Goal: Information Seeking & Learning: Learn about a topic

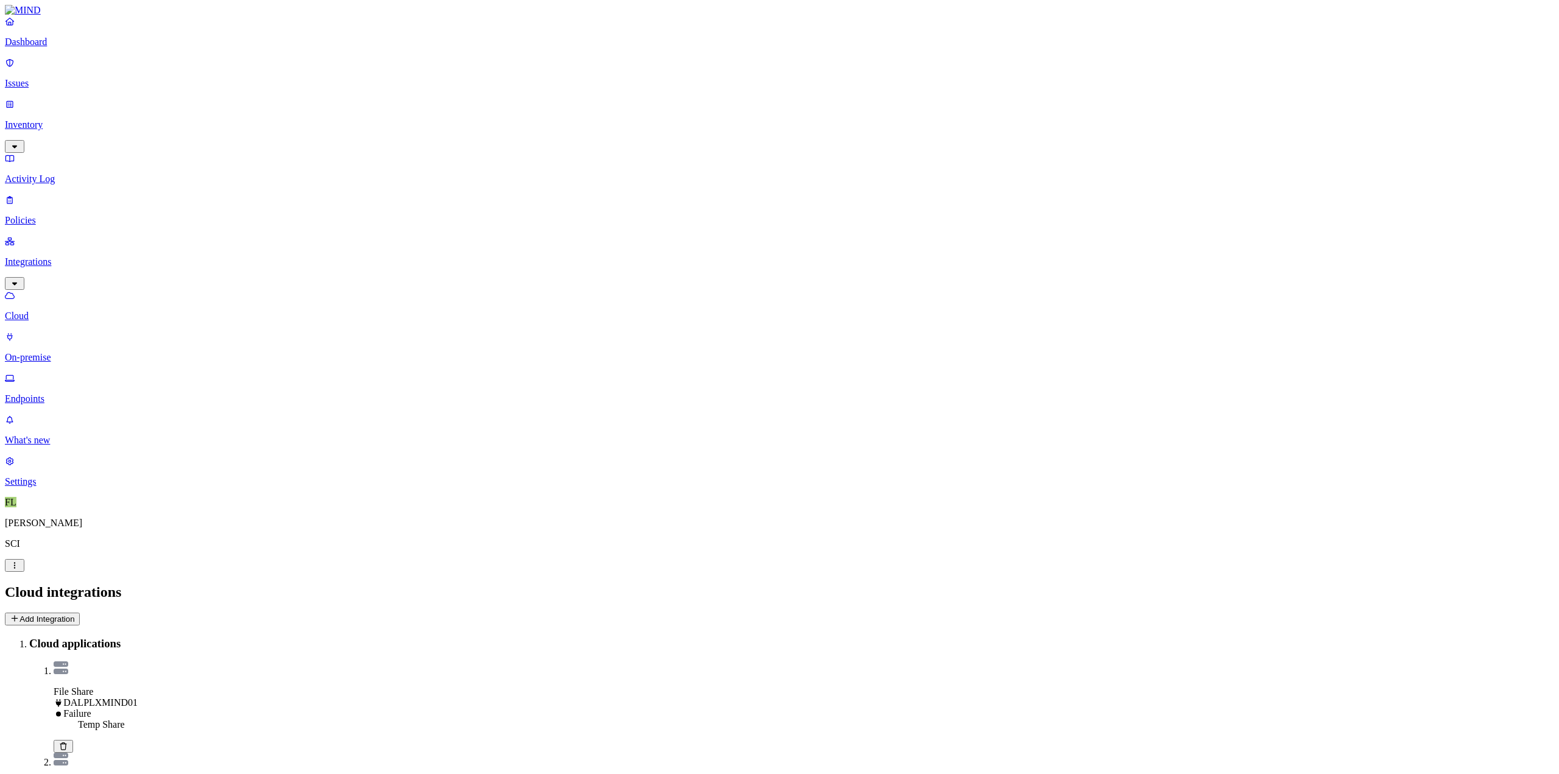
click at [44, 119] on p "Inventory" at bounding box center [779, 124] width 1549 height 11
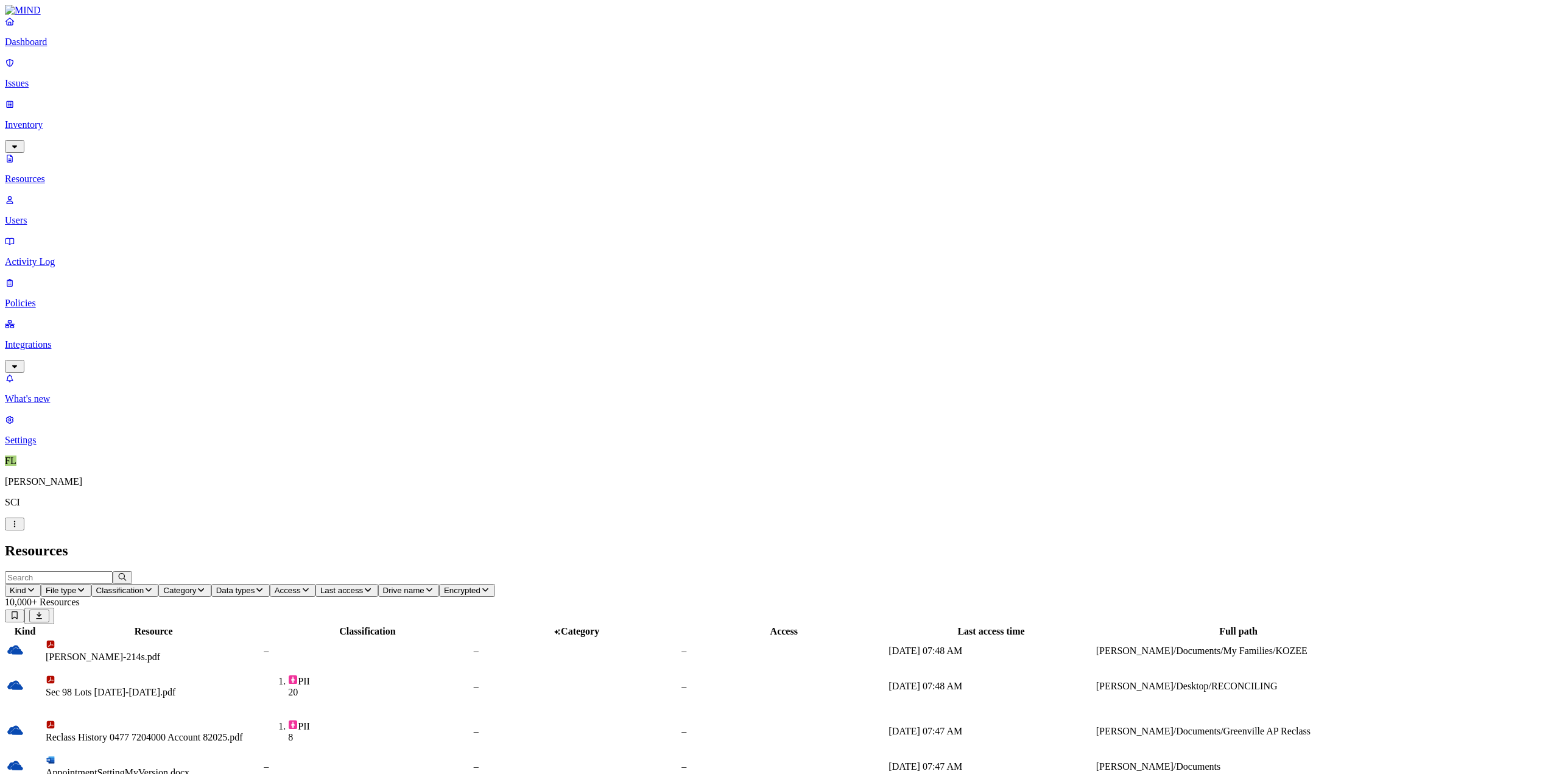
click at [76, 586] on span "File type" at bounding box center [61, 590] width 30 height 9
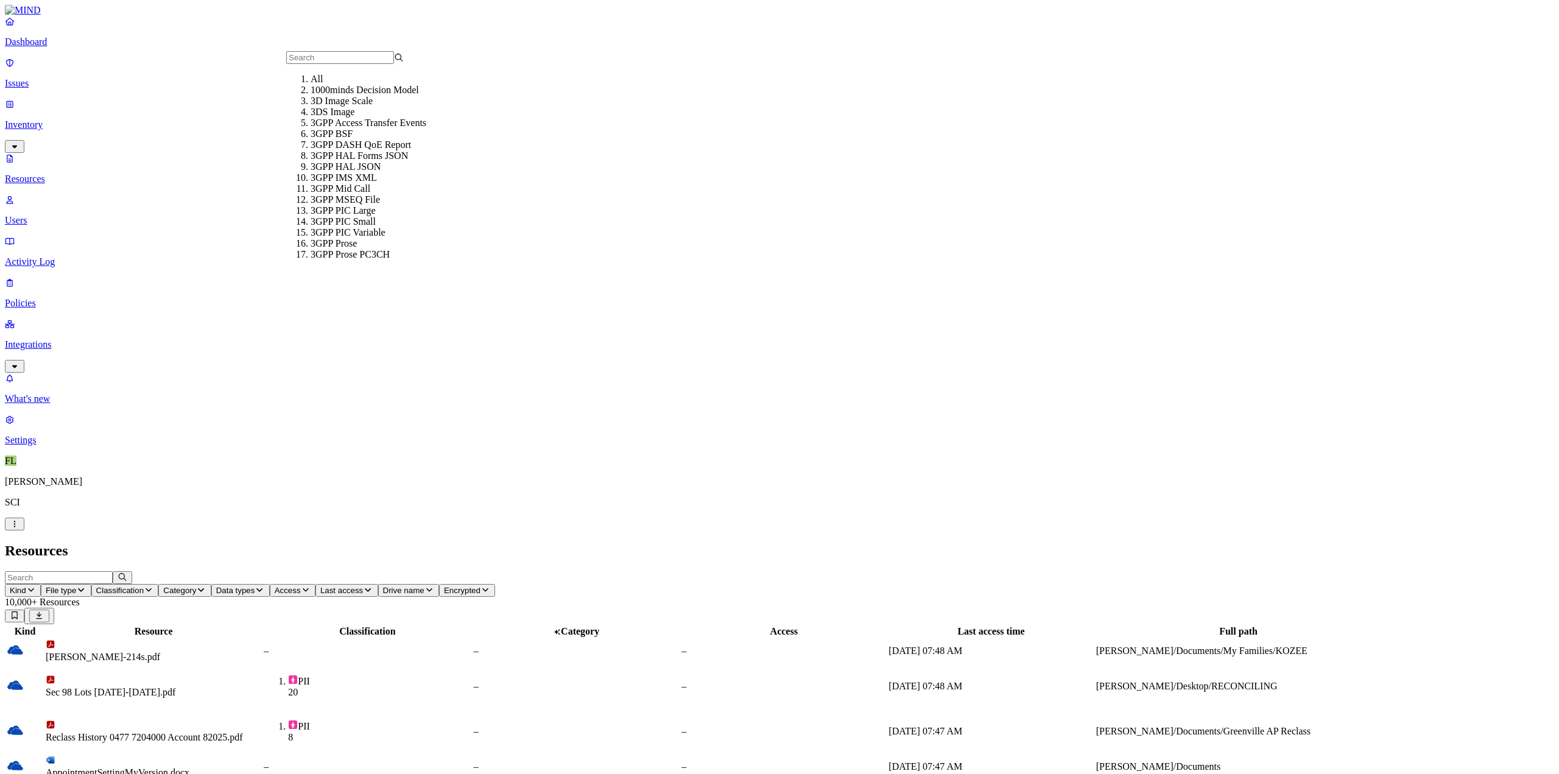
click at [36, 586] on icon "button" at bounding box center [31, 590] width 10 height 8
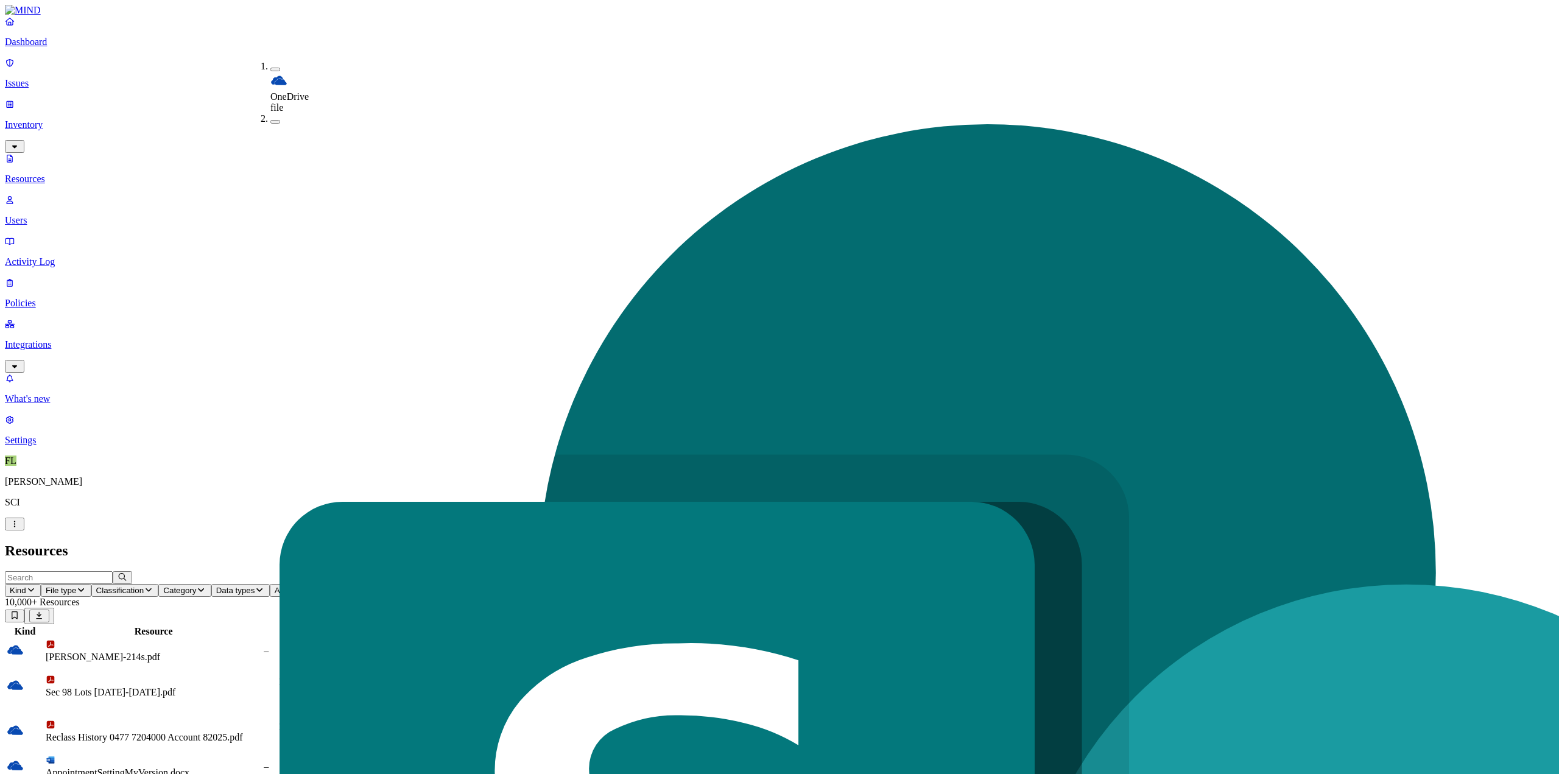
click at [752, 542] on h2 "Resources" at bounding box center [779, 550] width 1549 height 16
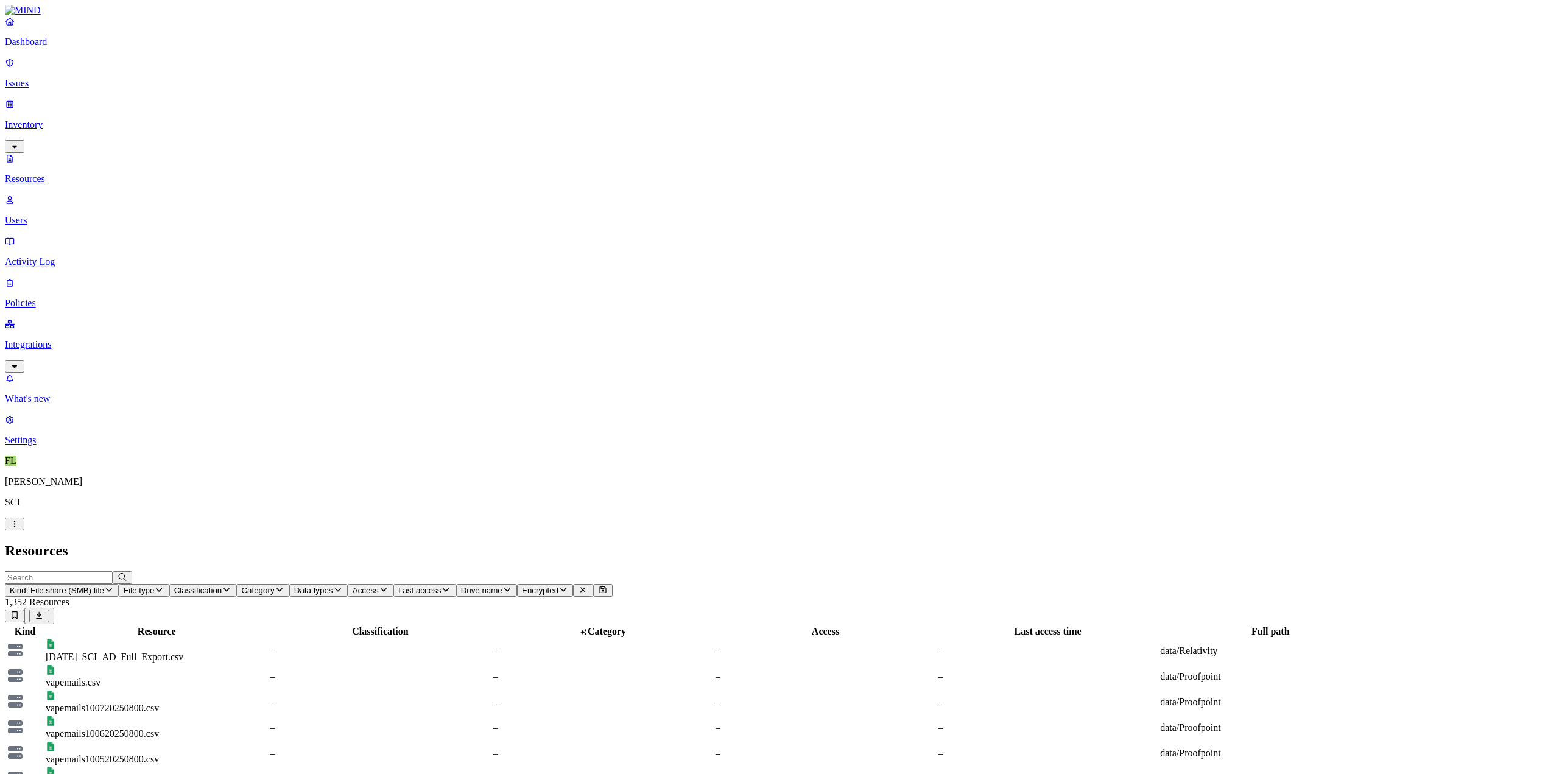
scroll to position [74, 0]
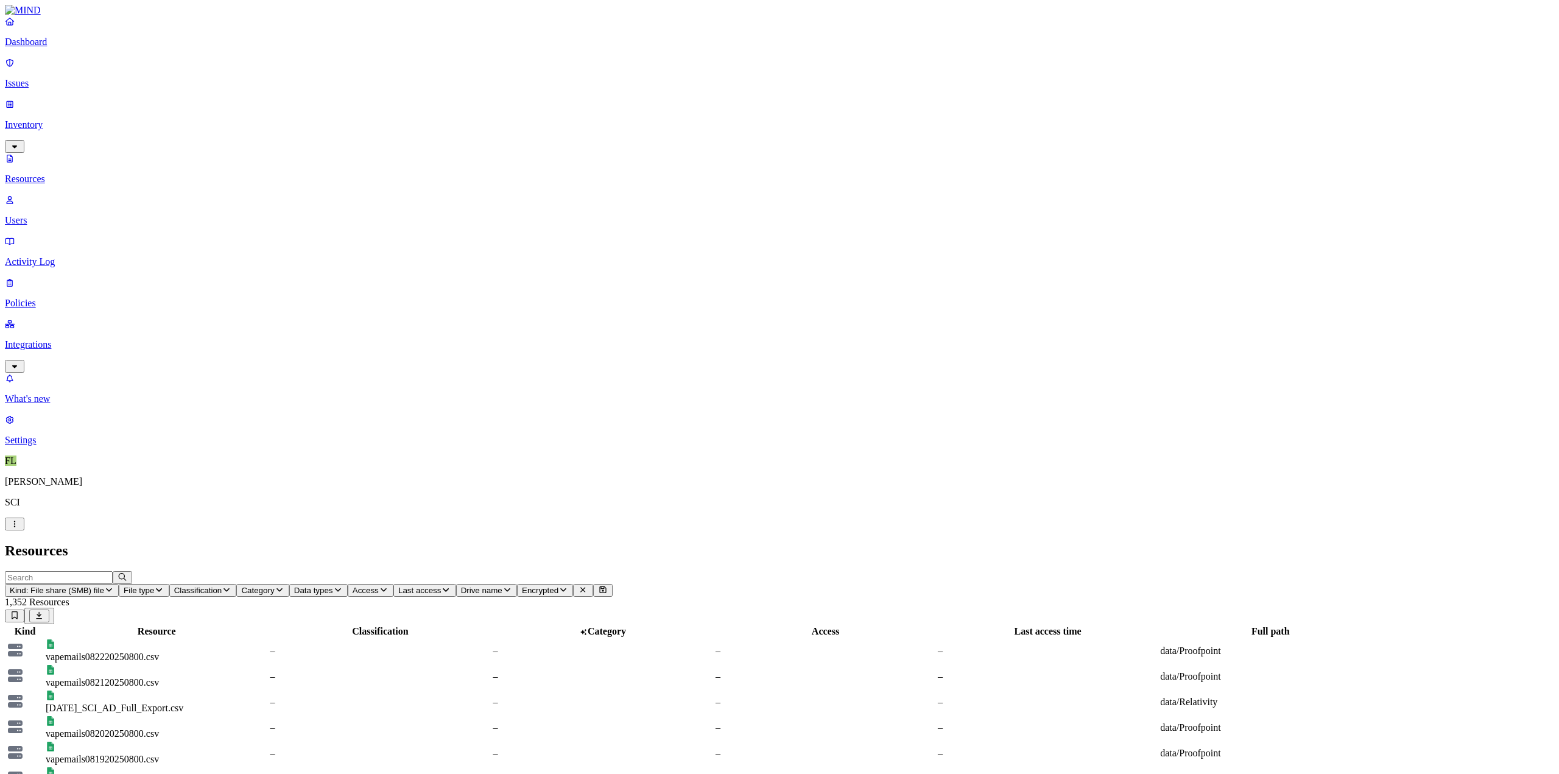
click at [284, 586] on icon "button" at bounding box center [280, 590] width 10 height 8
click at [231, 586] on icon "button" at bounding box center [227, 590] width 10 height 8
click at [430, 68] on button "button" at bounding box center [435, 70] width 10 height 4
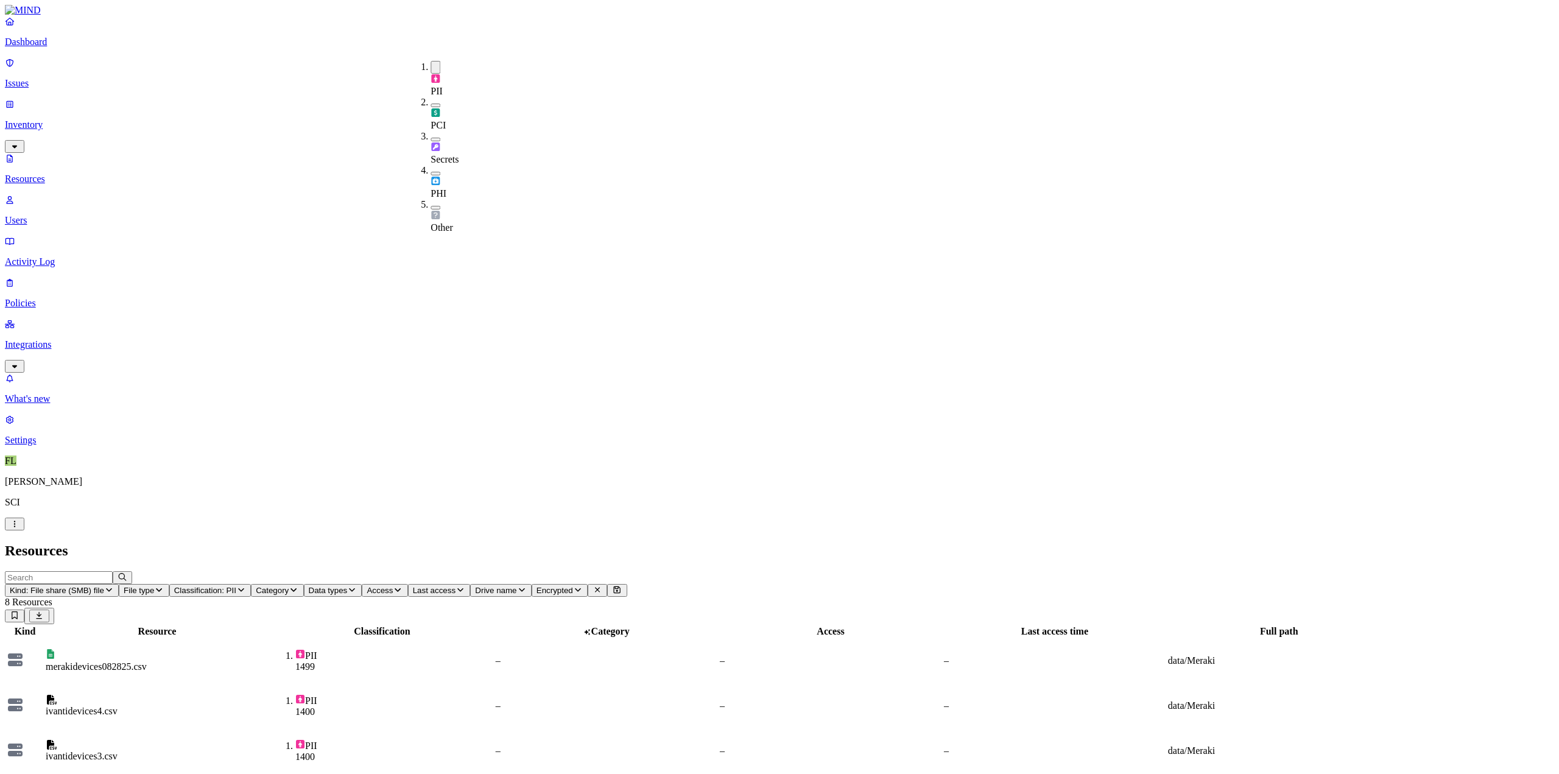
click at [430, 104] on button "button" at bounding box center [435, 106] width 10 height 4
click at [430, 139] on button "button" at bounding box center [435, 141] width 10 height 4
click at [430, 169] on div "PHI" at bounding box center [430, 186] width 0 height 34
click at [430, 211] on button "button" at bounding box center [435, 213] width 10 height 4
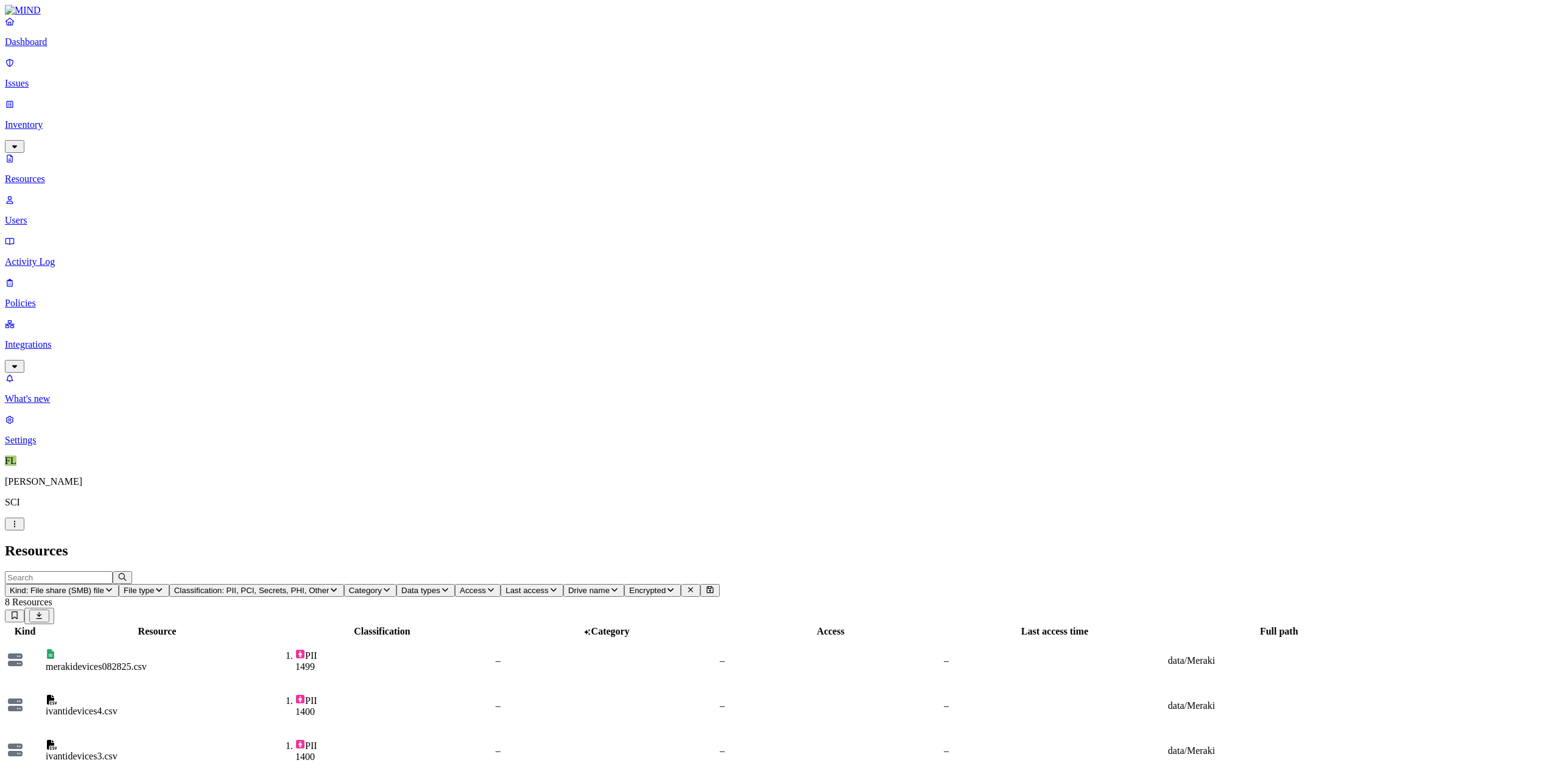
click at [469, 706] on div "1400" at bounding box center [394, 711] width 198 height 11
click at [457, 751] on div "1400" at bounding box center [394, 756] width 198 height 11
click at [37, 78] on p "Issues" at bounding box center [779, 83] width 1549 height 11
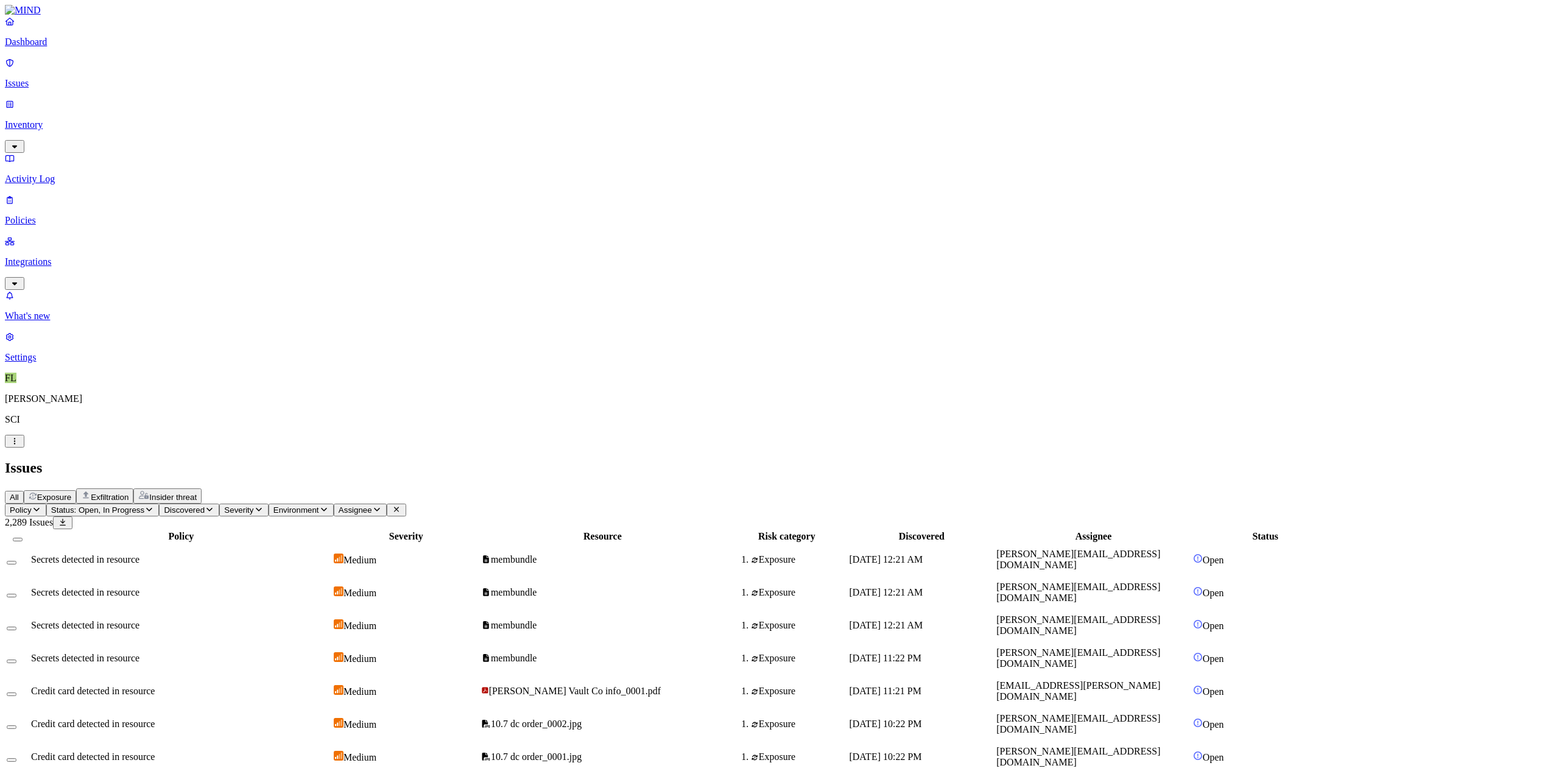
click at [537, 554] on span "membundle" at bounding box center [514, 559] width 46 height 10
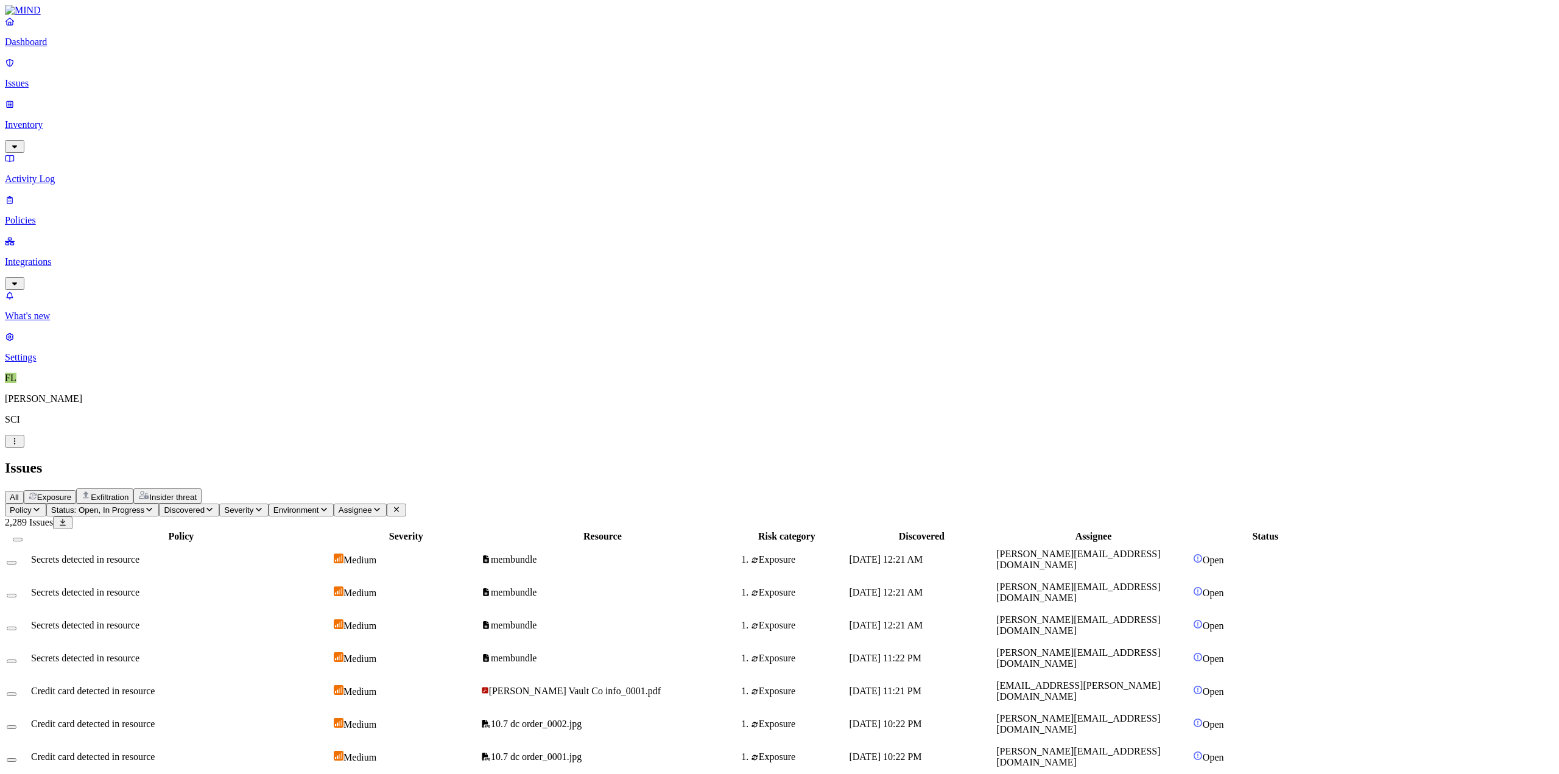
click at [537, 554] on span "membundle" at bounding box center [514, 559] width 46 height 10
